Goal: Task Accomplishment & Management: Use online tool/utility

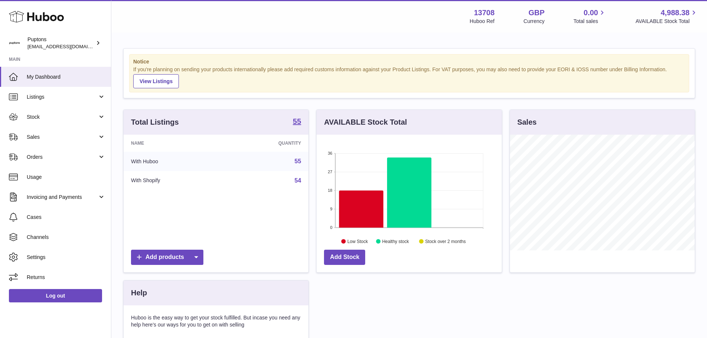
scroll to position [116, 185]
click at [32, 140] on span "Sales" at bounding box center [62, 137] width 71 height 7
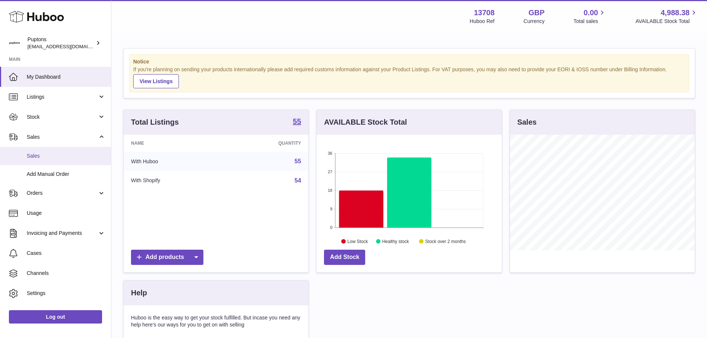
click at [39, 154] on span "Sales" at bounding box center [66, 156] width 79 height 7
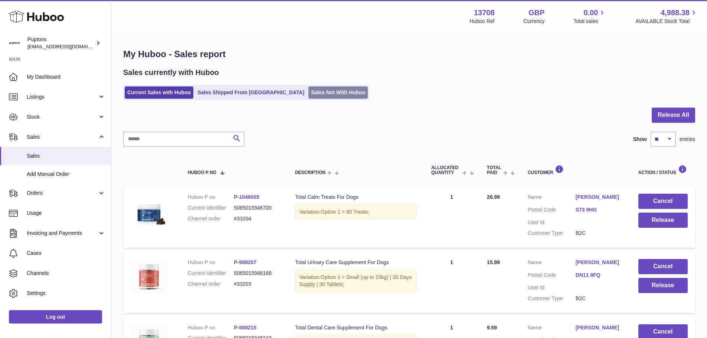
click at [309, 93] on link "Sales Not With Huboo" at bounding box center [338, 93] width 59 height 12
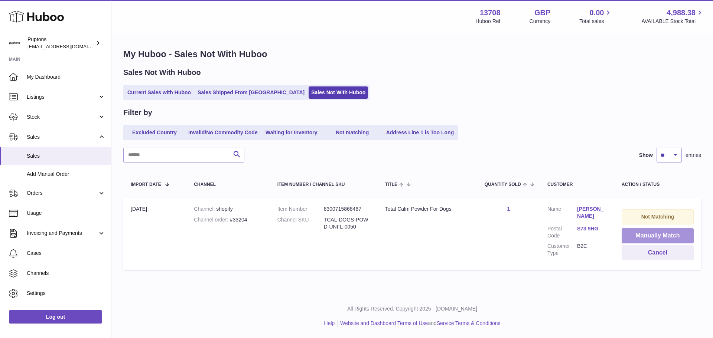
click at [666, 236] on button "Manually Match" at bounding box center [658, 235] width 72 height 15
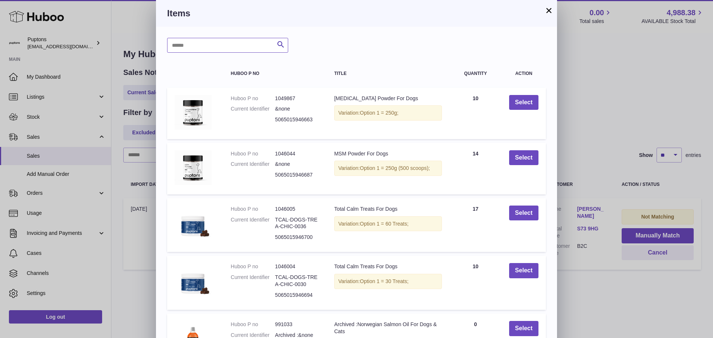
click at [212, 48] on input "text" at bounding box center [227, 45] width 121 height 15
type input "****"
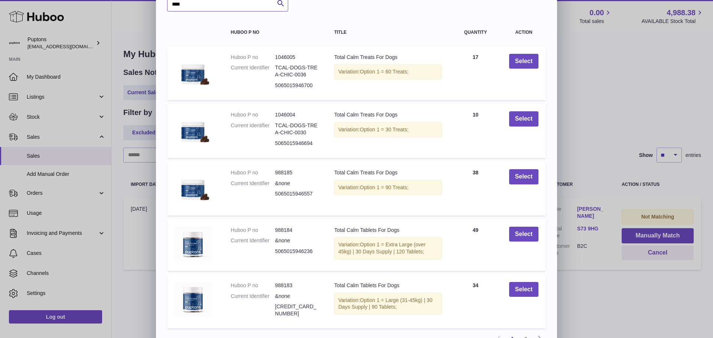
scroll to position [86, 0]
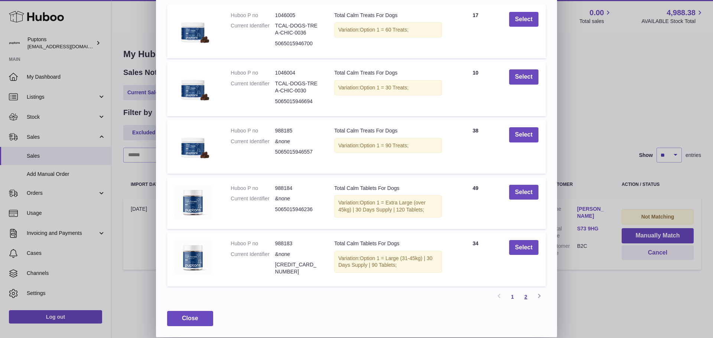
click at [524, 297] on link "2" at bounding box center [525, 296] width 13 height 13
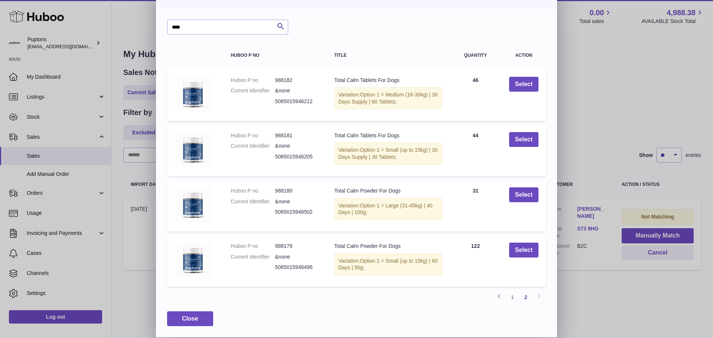
scroll to position [28, 0]
click at [524, 252] on button "Select" at bounding box center [523, 250] width 29 height 15
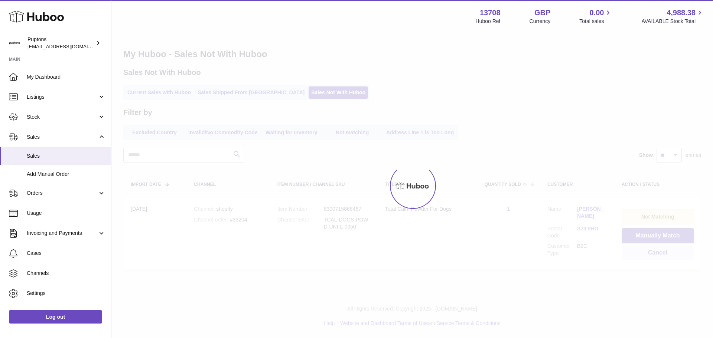
scroll to position [0, 0]
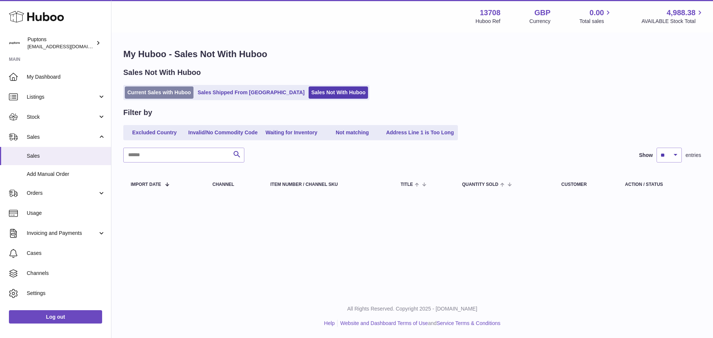
click at [163, 93] on link "Current Sales with Huboo" at bounding box center [159, 93] width 69 height 12
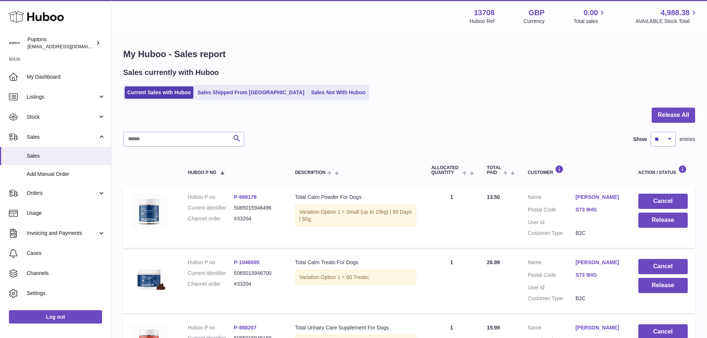
click at [692, 124] on div at bounding box center [409, 120] width 572 height 24
click at [689, 120] on button "Release All" at bounding box center [673, 115] width 43 height 15
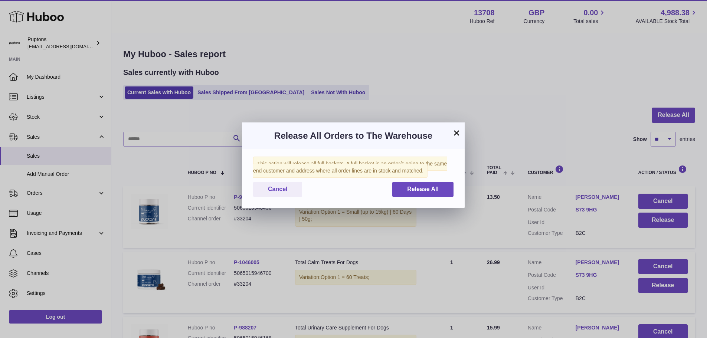
click at [431, 187] on div "This action will release all full baskets. A full basket is an order/s going to…" at bounding box center [353, 178] width 223 height 59
click at [429, 192] on span "Release All" at bounding box center [423, 189] width 32 height 6
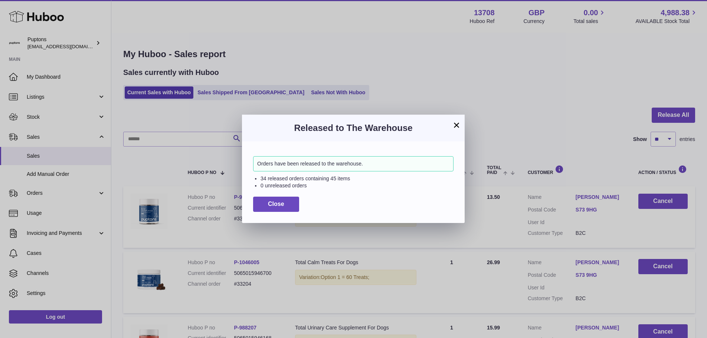
click at [461, 120] on div "Released to The Warehouse" at bounding box center [353, 128] width 223 height 27
click at [280, 201] on span "Close" at bounding box center [276, 204] width 16 height 6
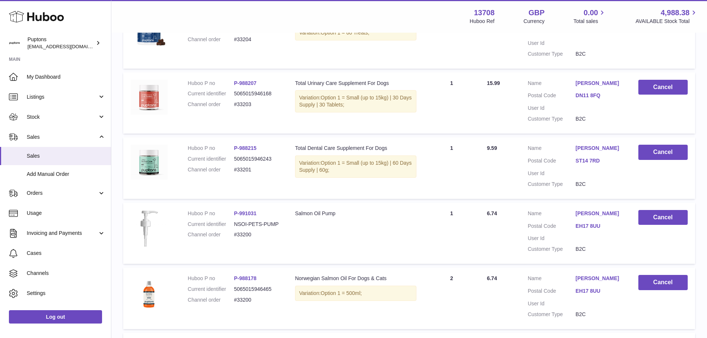
scroll to position [334, 0]
